Goal: Task Accomplishment & Management: Manage account settings

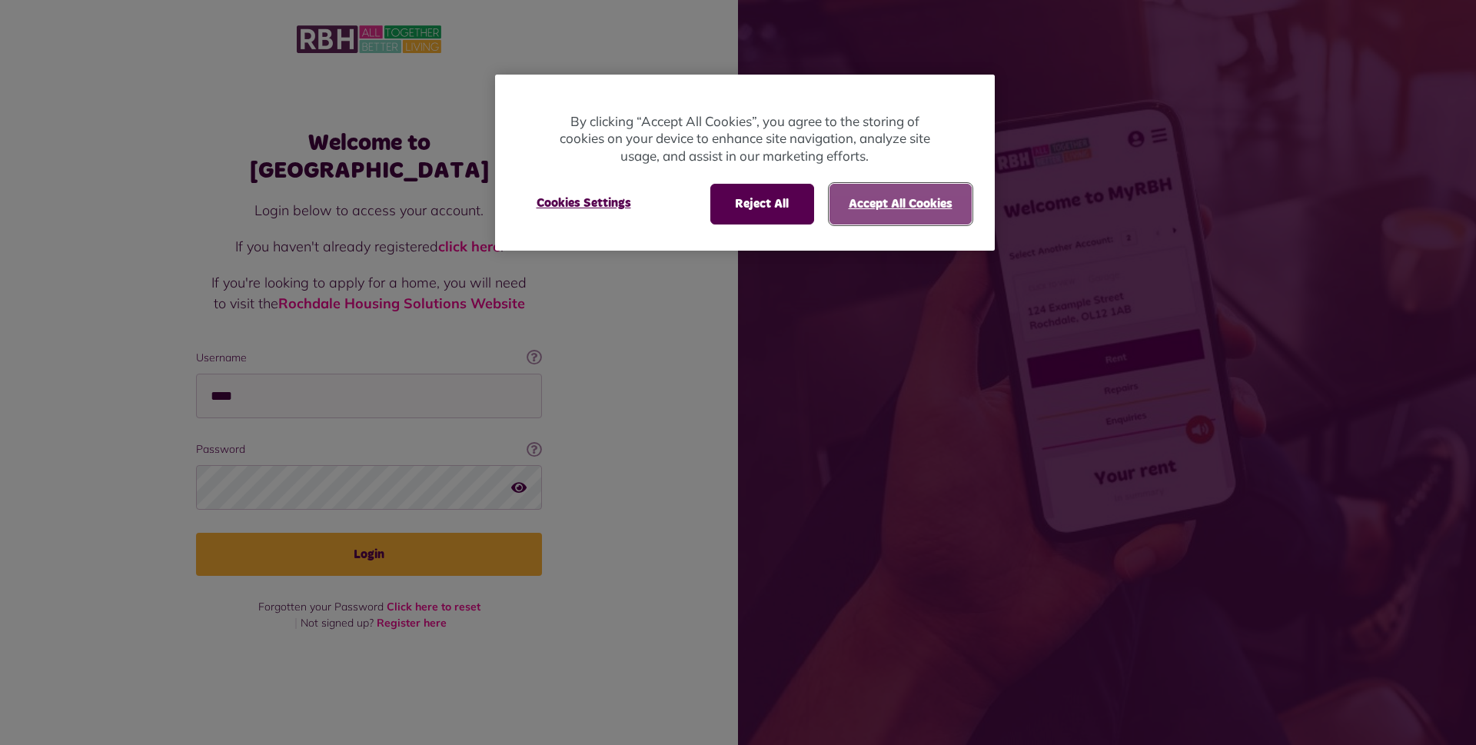
click at [937, 206] on button "Accept All Cookies" at bounding box center [901, 204] width 142 height 40
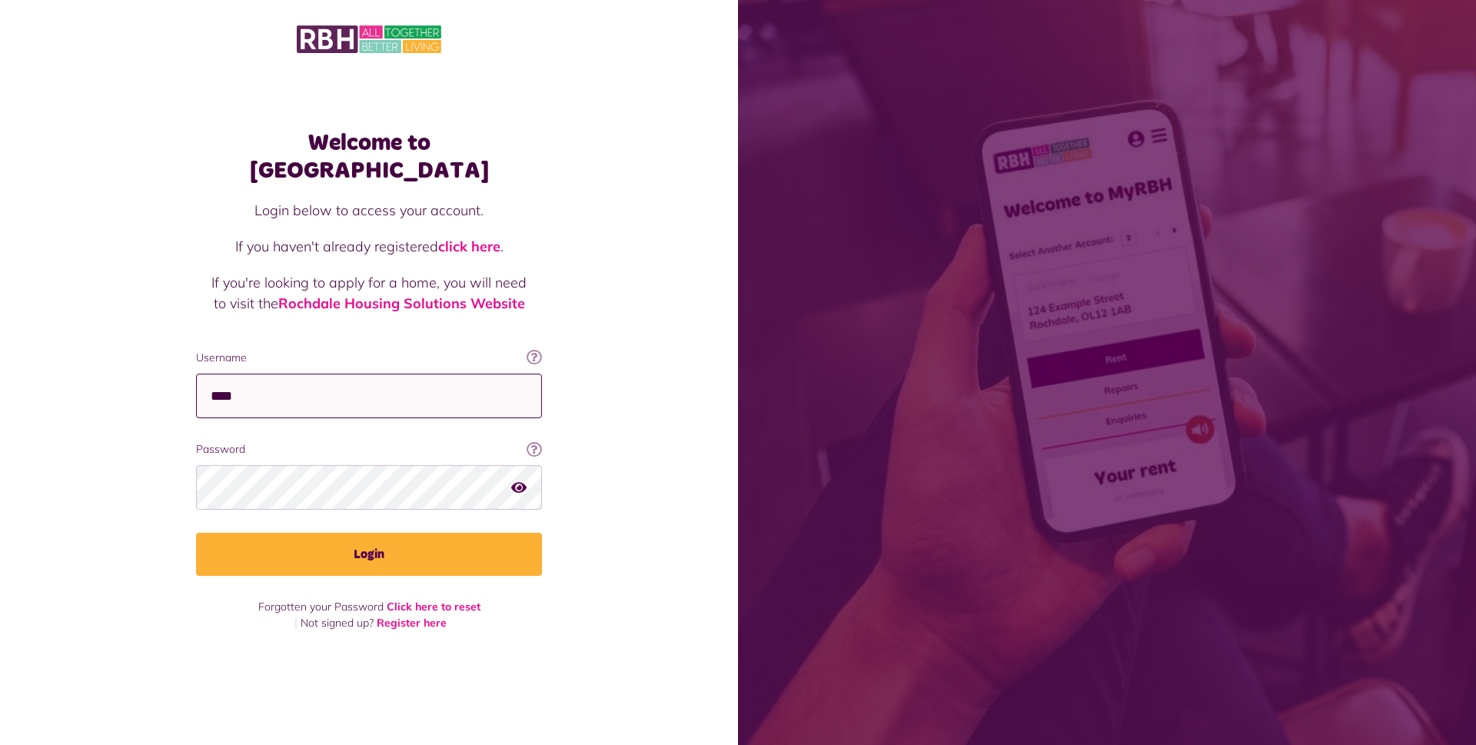
click at [245, 384] on input "****" at bounding box center [369, 396] width 346 height 45
type input "*"
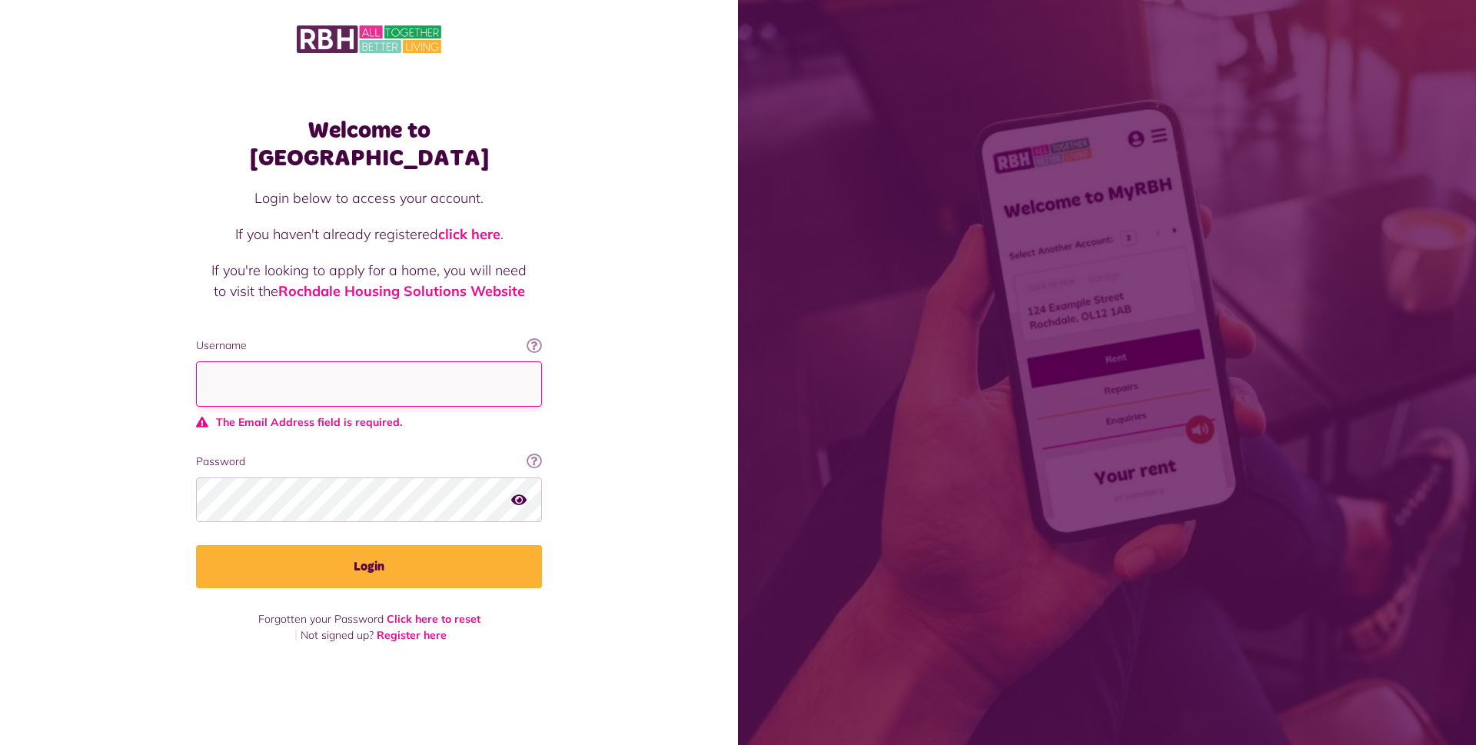
type input "*"
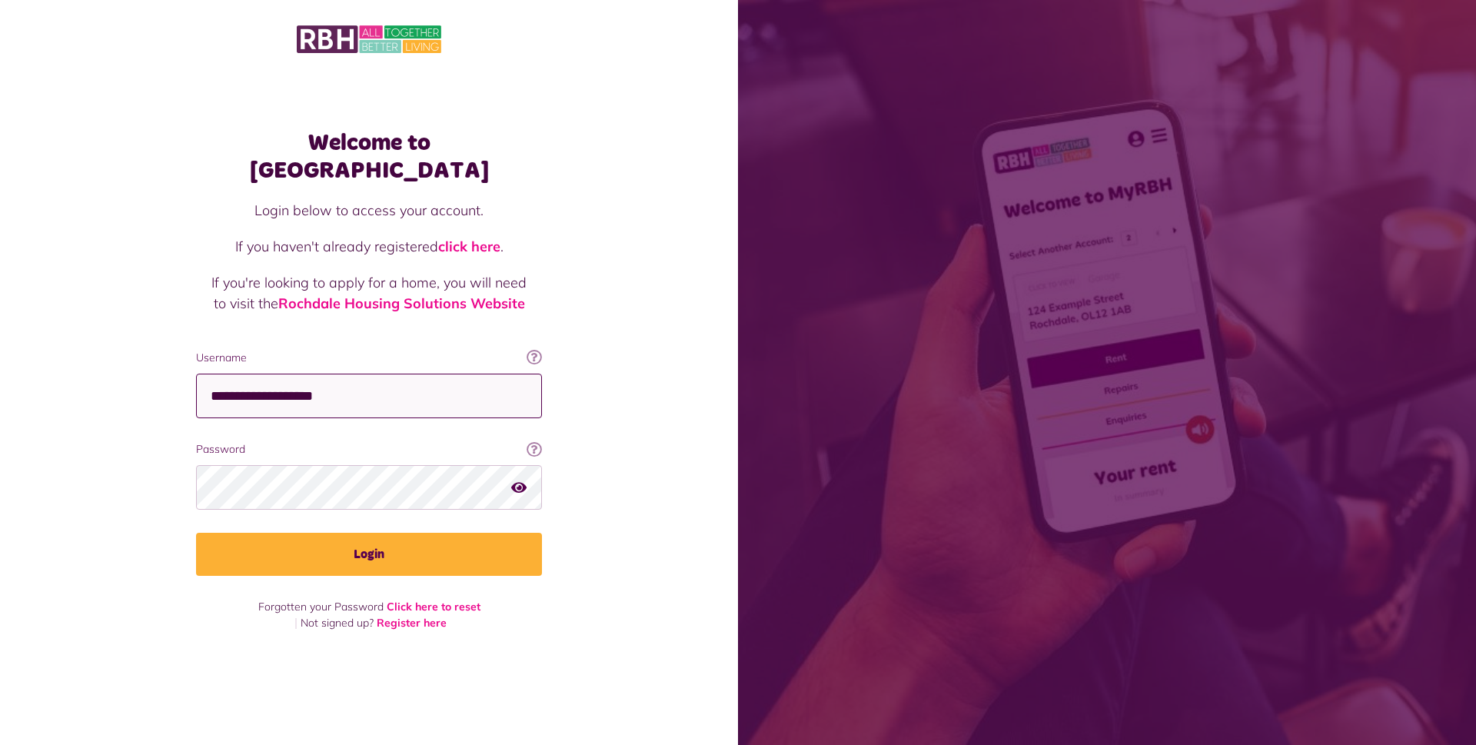
type input "**********"
click at [196, 533] on button "Login" at bounding box center [369, 554] width 346 height 43
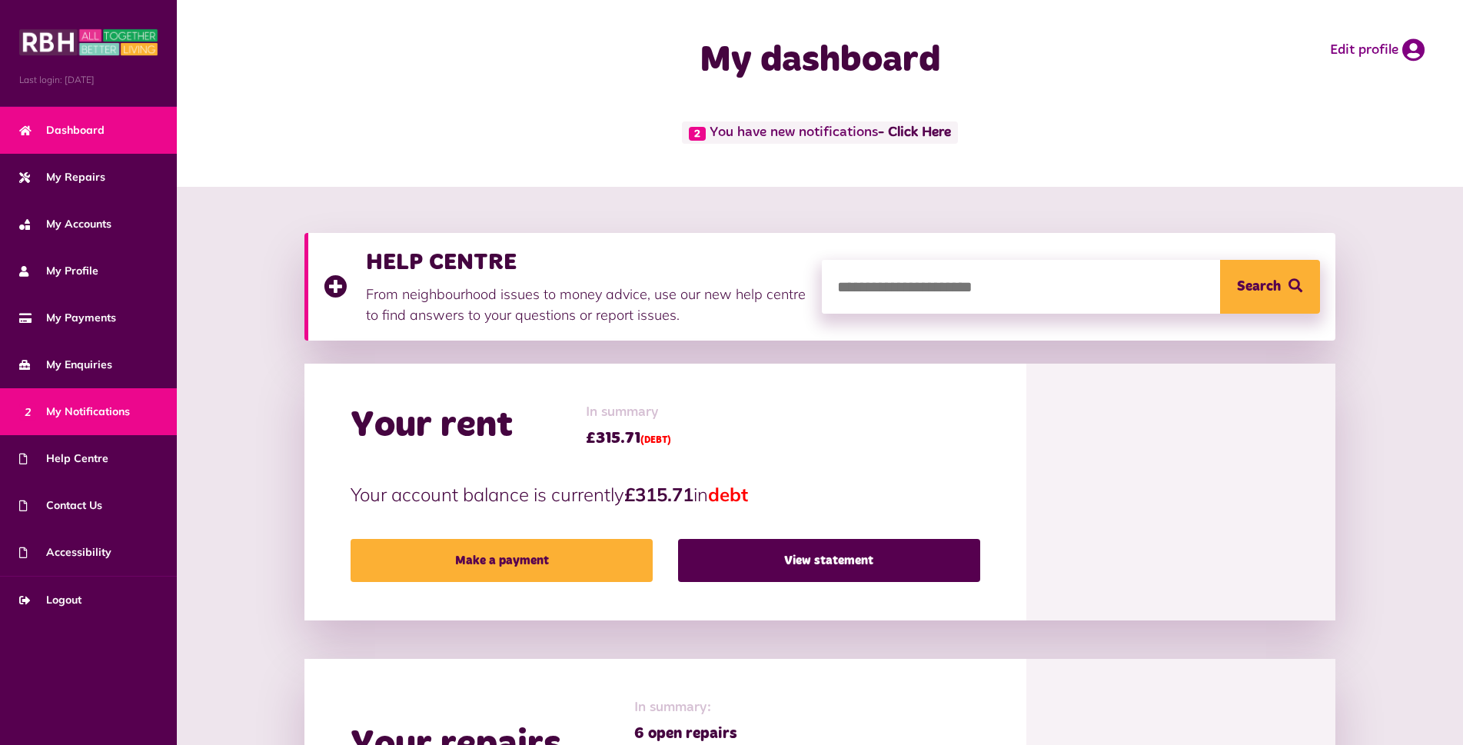
click at [99, 417] on span "2 My Notifications" at bounding box center [74, 412] width 111 height 16
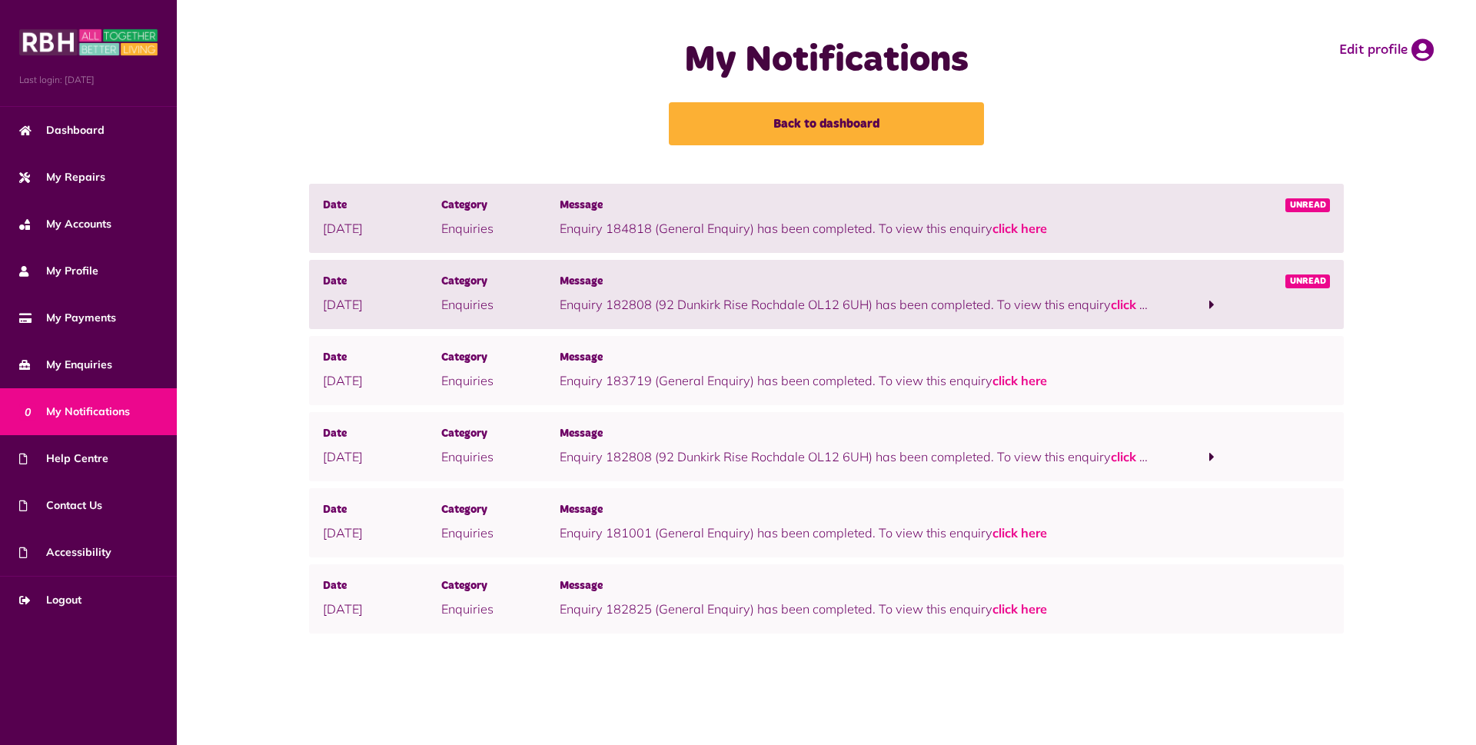
click at [1300, 279] on span "Unread" at bounding box center [1308, 281] width 45 height 14
click at [1310, 288] on span "Unread" at bounding box center [1308, 281] width 45 height 14
click at [1319, 205] on span "Unread" at bounding box center [1308, 205] width 45 height 14
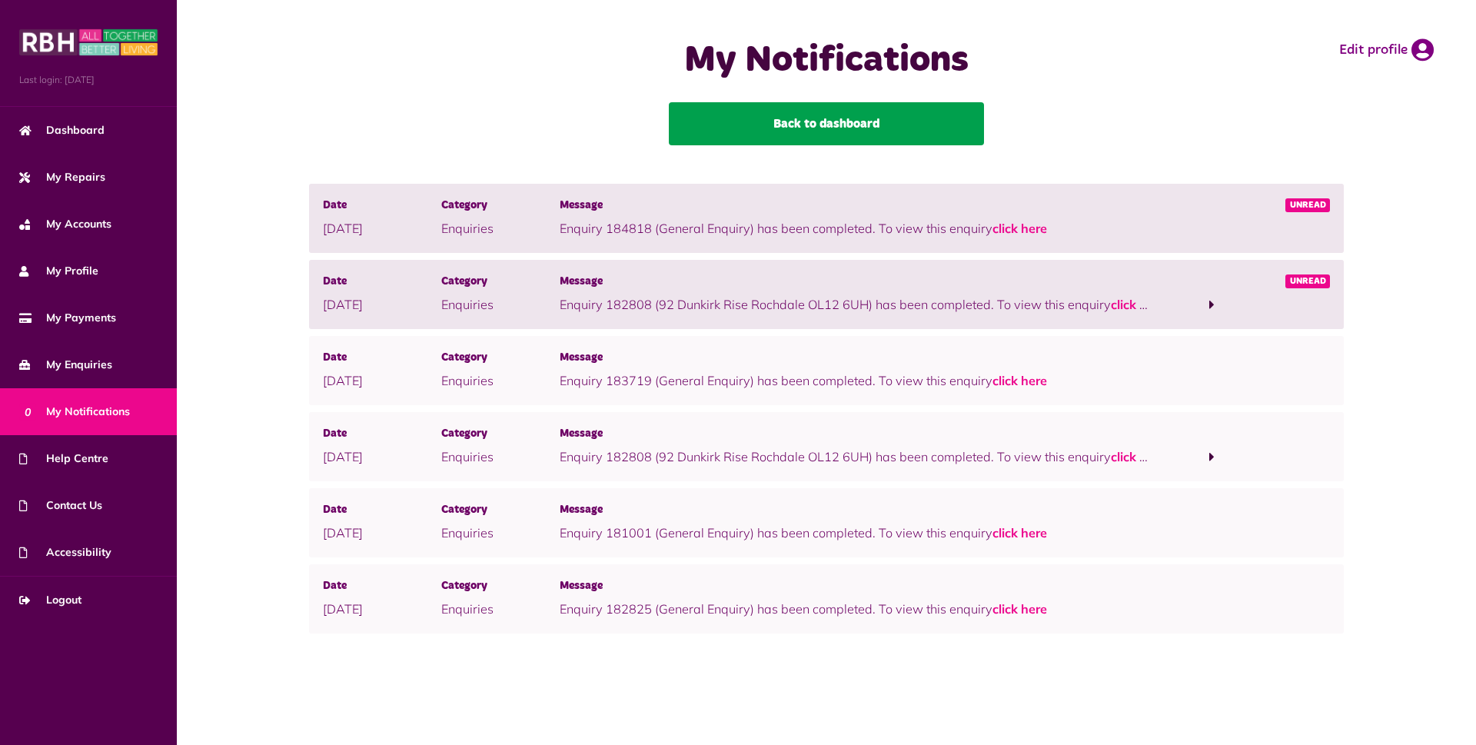
click at [794, 133] on link "Back to dashboard" at bounding box center [826, 123] width 315 height 43
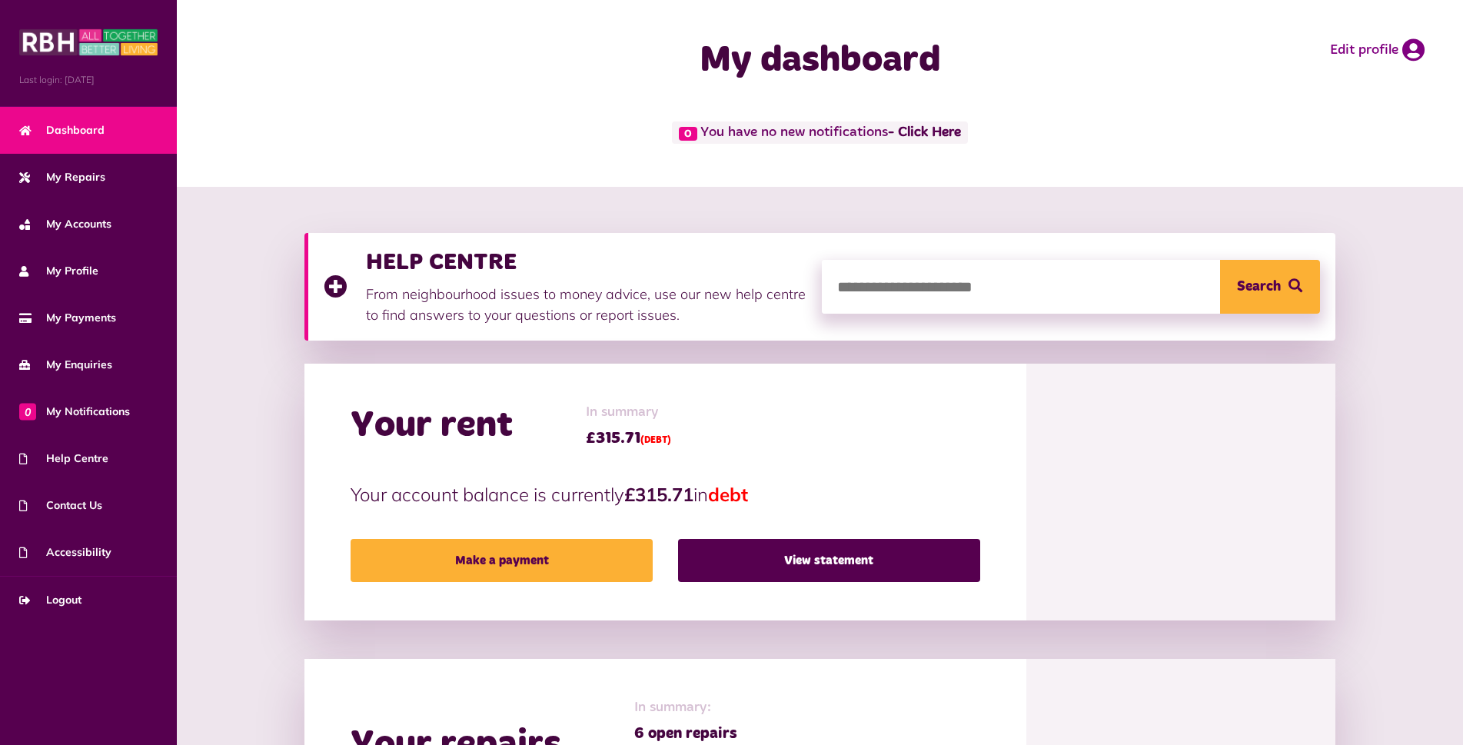
scroll to position [77, 0]
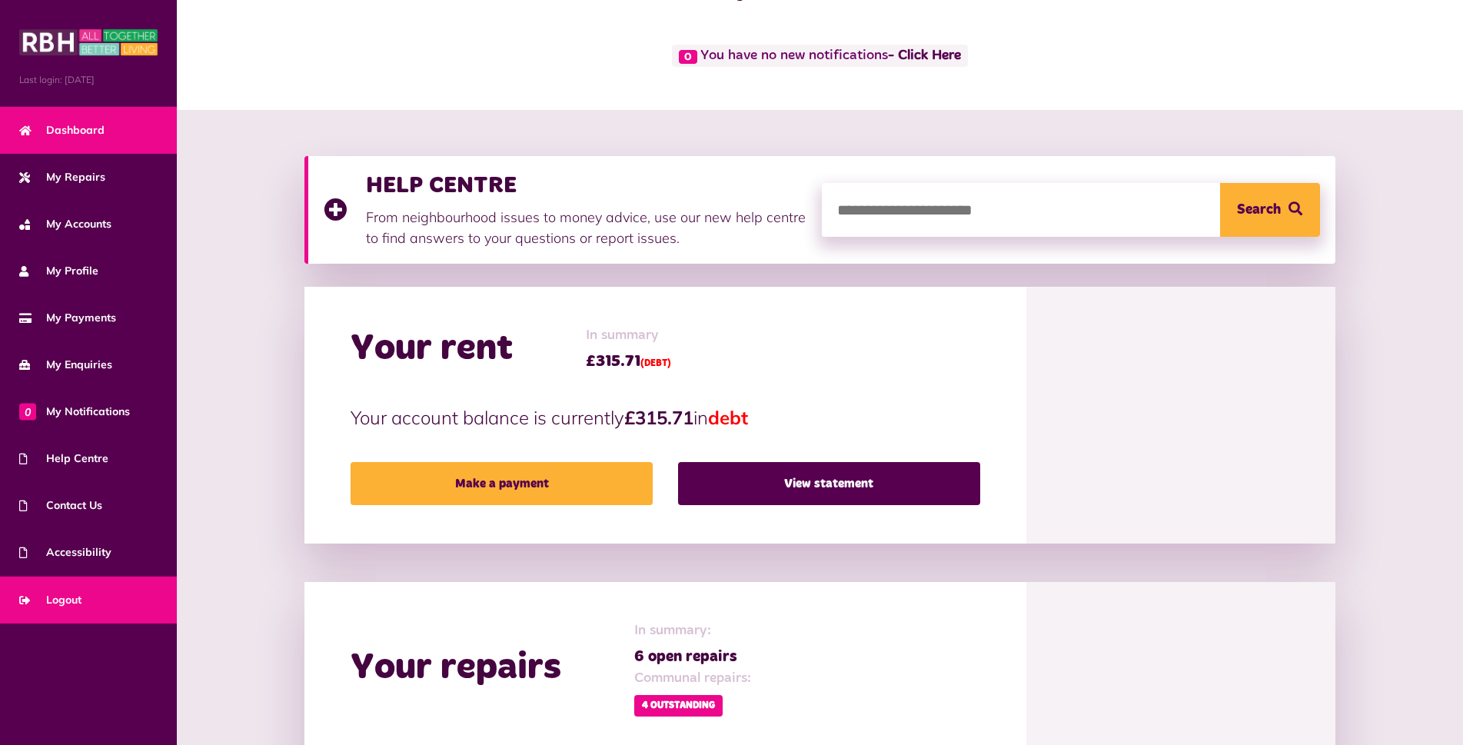
click at [65, 590] on link "Logout" at bounding box center [88, 600] width 177 height 47
